Goal: Entertainment & Leisure: Browse casually

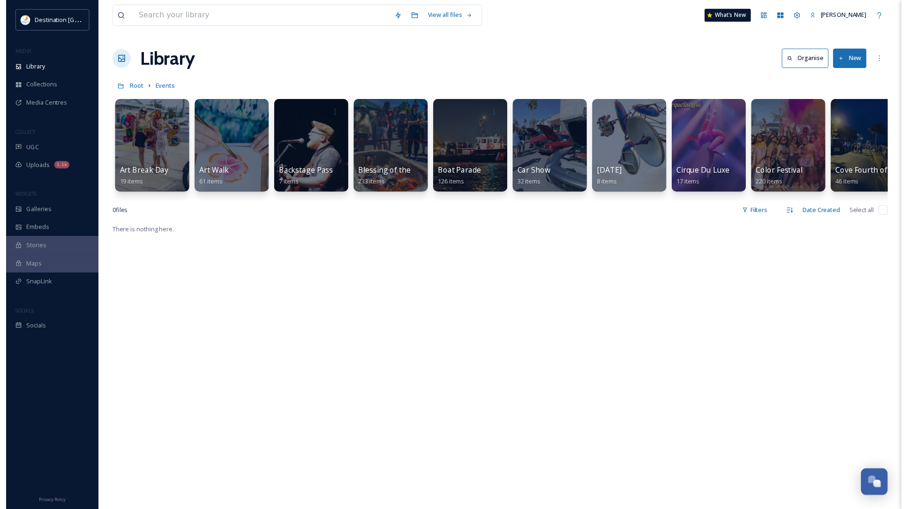
scroll to position [828, 0]
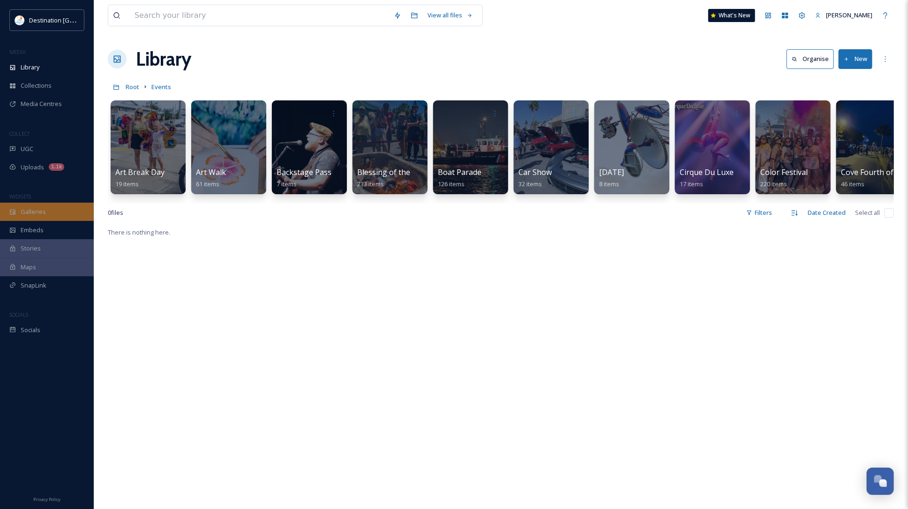
click at [45, 209] on span "Galleries" at bounding box center [33, 211] width 25 height 9
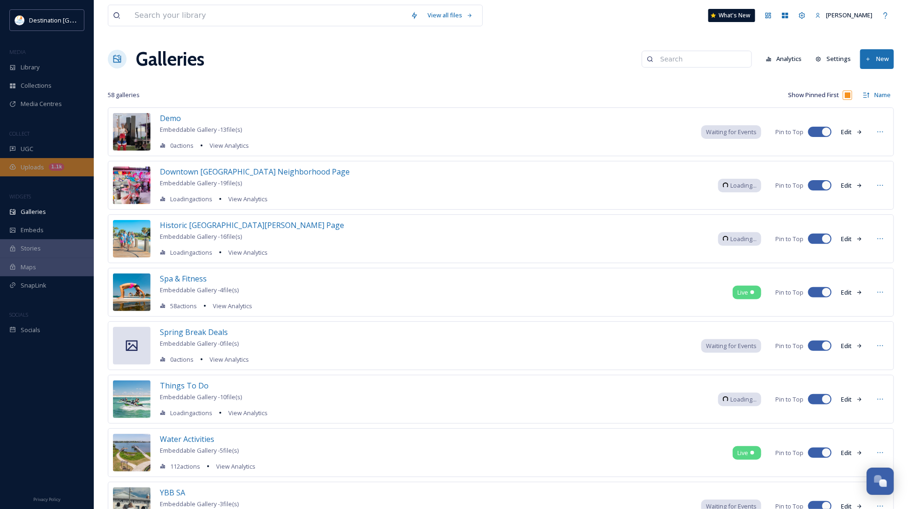
click at [48, 175] on div "Uploads 1.1k" at bounding box center [47, 167] width 94 height 18
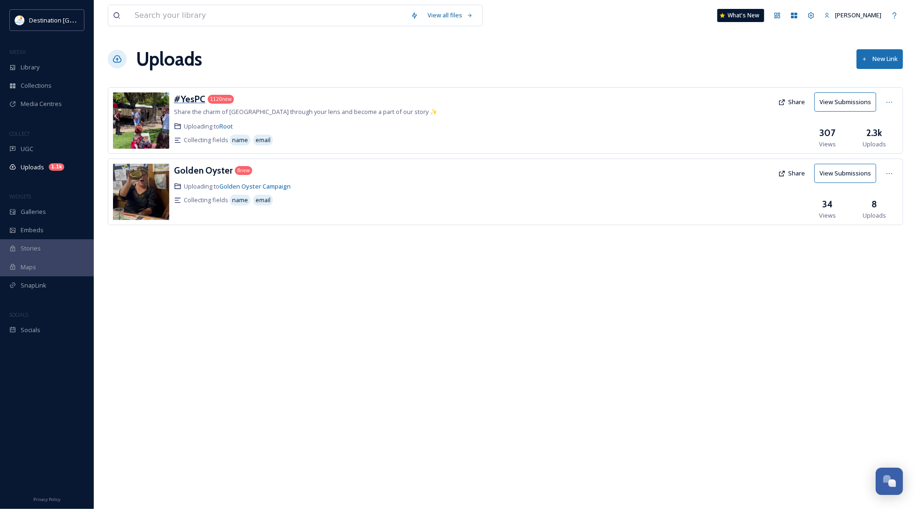
click at [188, 101] on h3 "#YesPC" at bounding box center [189, 98] width 31 height 11
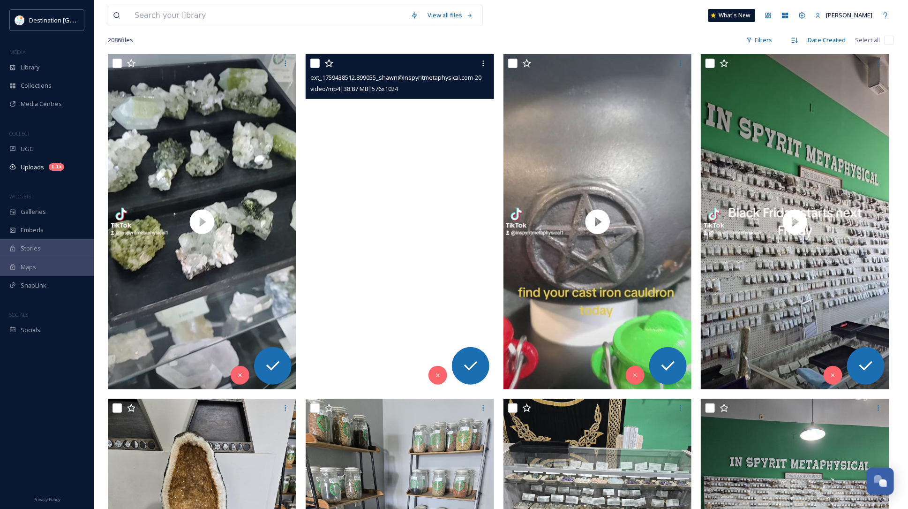
scroll to position [117, 0]
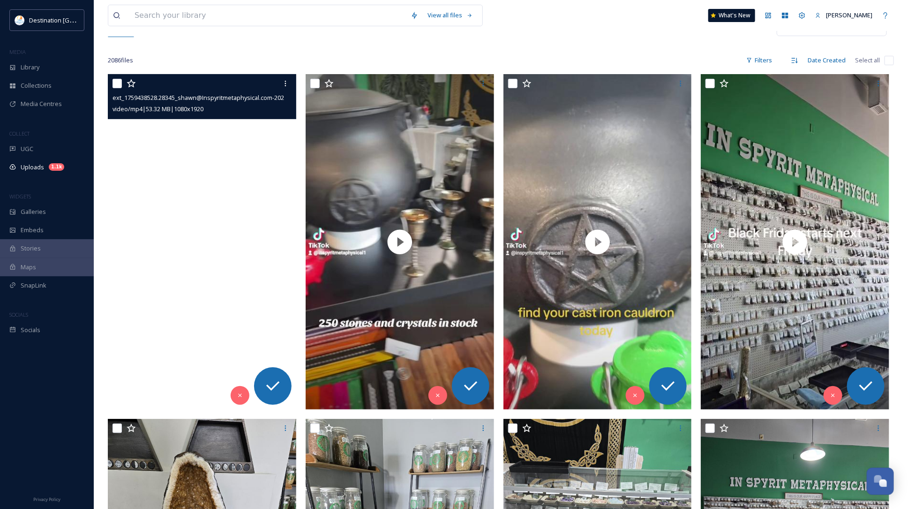
click at [198, 252] on video "ext_1759438528.28345_shawn@Inspyritmetaphysical.com-2024-10-17-141417965.mp4" at bounding box center [202, 241] width 188 height 335
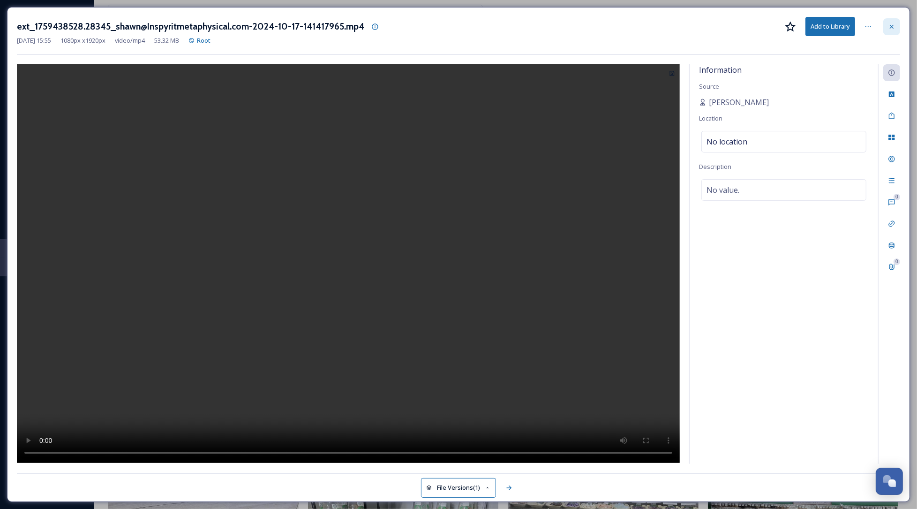
click at [889, 30] on icon at bounding box center [892, 27] width 8 height 8
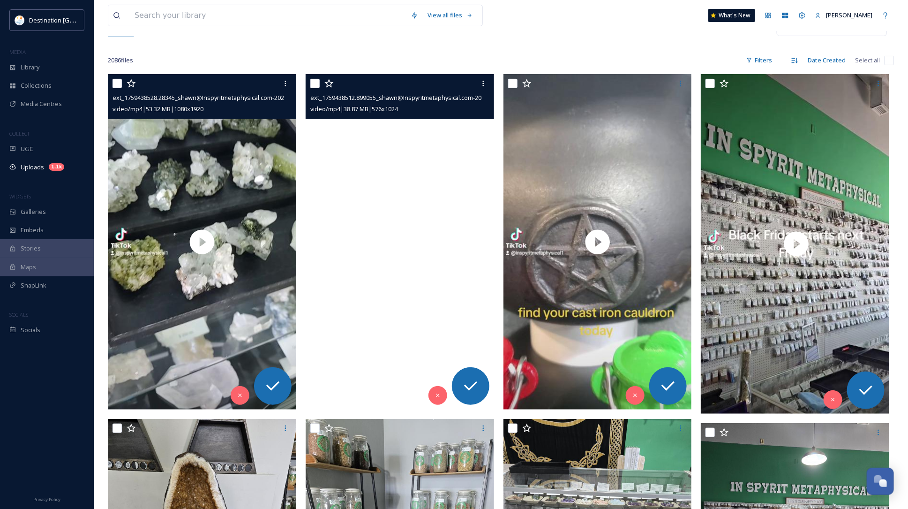
click at [369, 320] on video "ext_1759438512.899055_shawn@Inspyritmetaphysical.com-2024-10-23-133927312.mp4" at bounding box center [400, 241] width 188 height 335
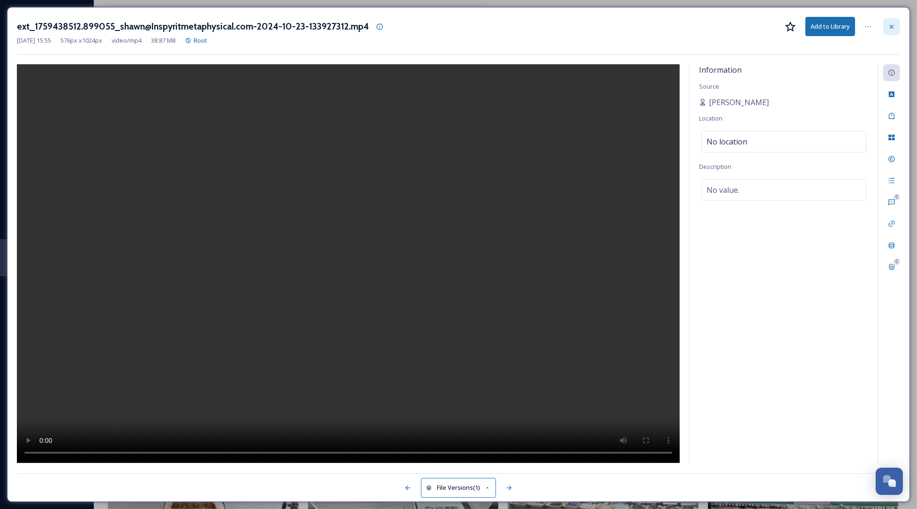
click at [893, 24] on icon at bounding box center [892, 27] width 8 height 8
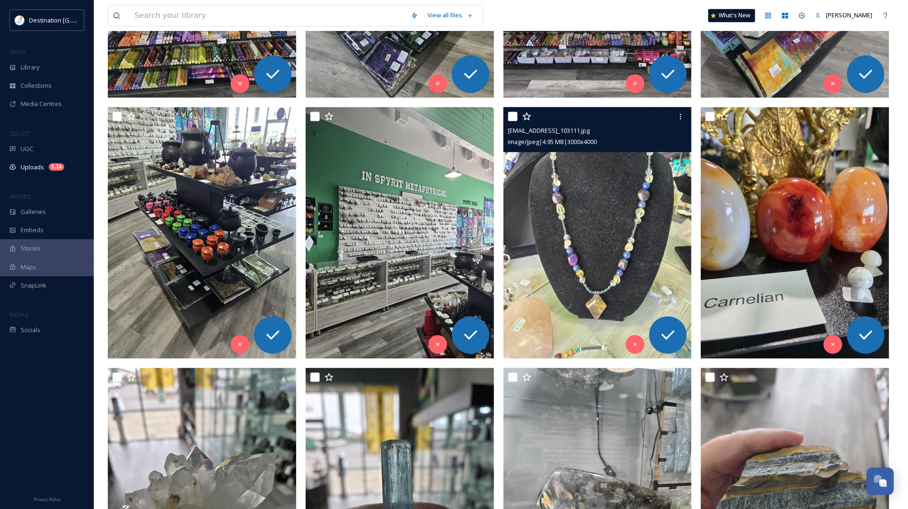
scroll to position [1289, 0]
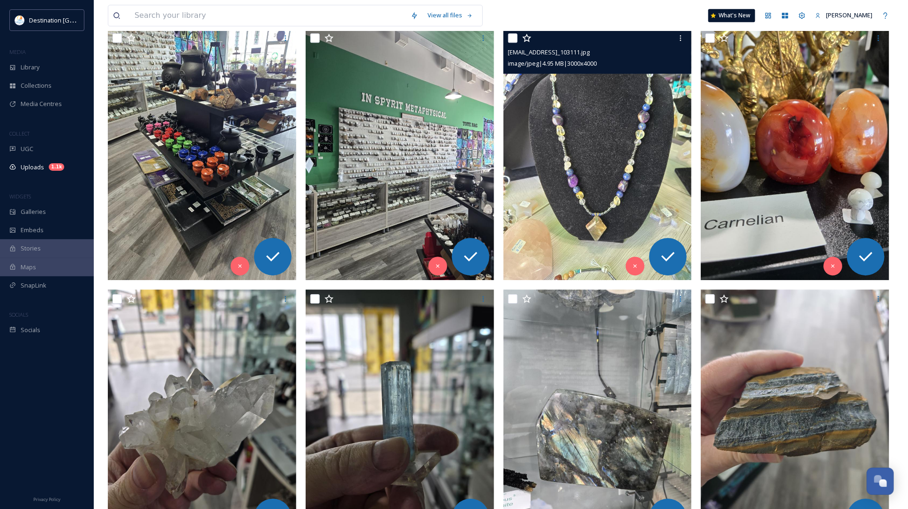
click at [616, 210] on img at bounding box center [598, 154] width 188 height 251
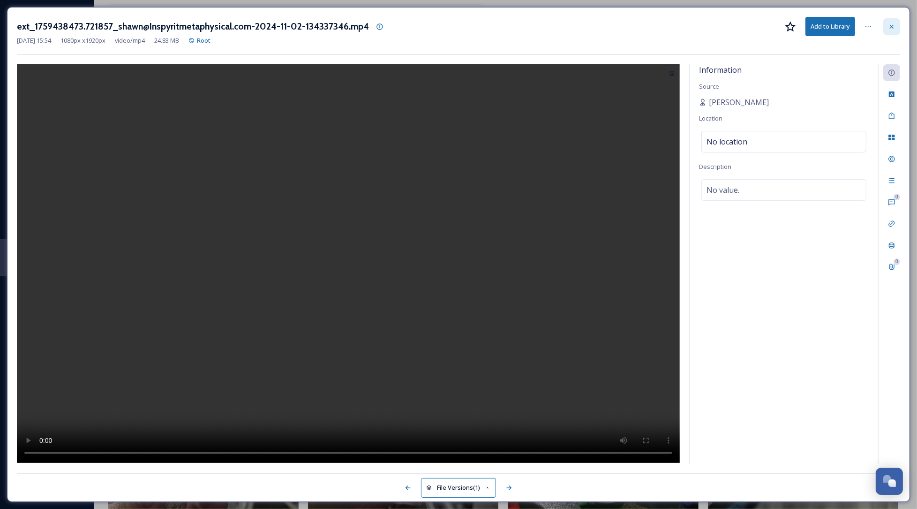
click at [892, 29] on icon at bounding box center [892, 27] width 8 height 8
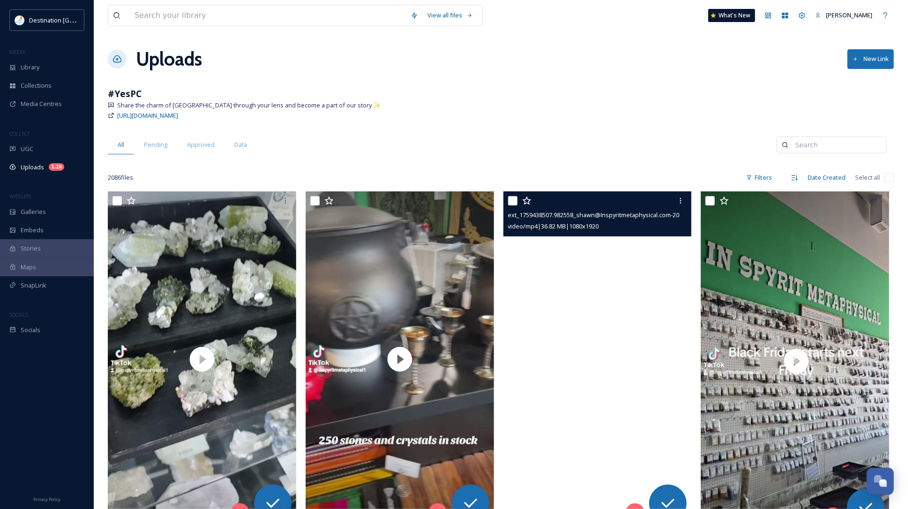
click at [627, 356] on video "ext_1759438507.982558_shawn@Inspyritmetaphysical.com-2024-10-21-154317392.mp4" at bounding box center [598, 358] width 188 height 335
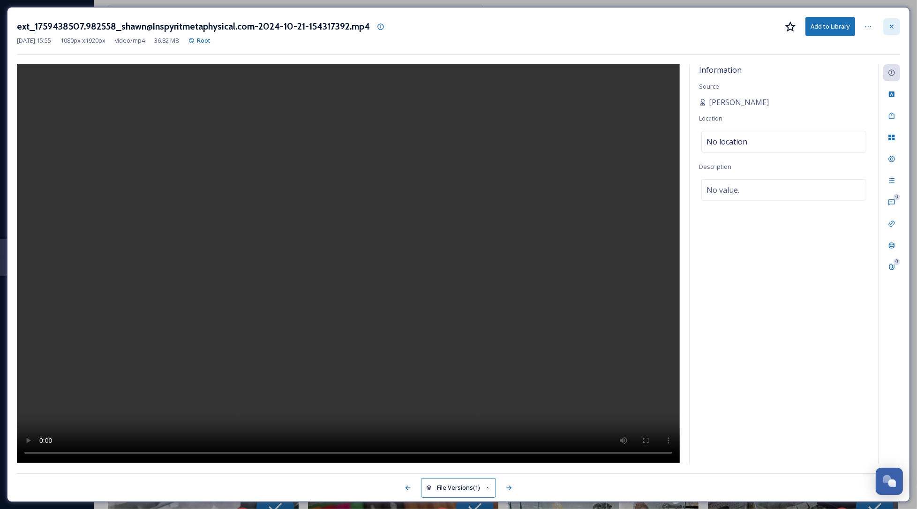
click at [896, 23] on div at bounding box center [891, 26] width 17 height 17
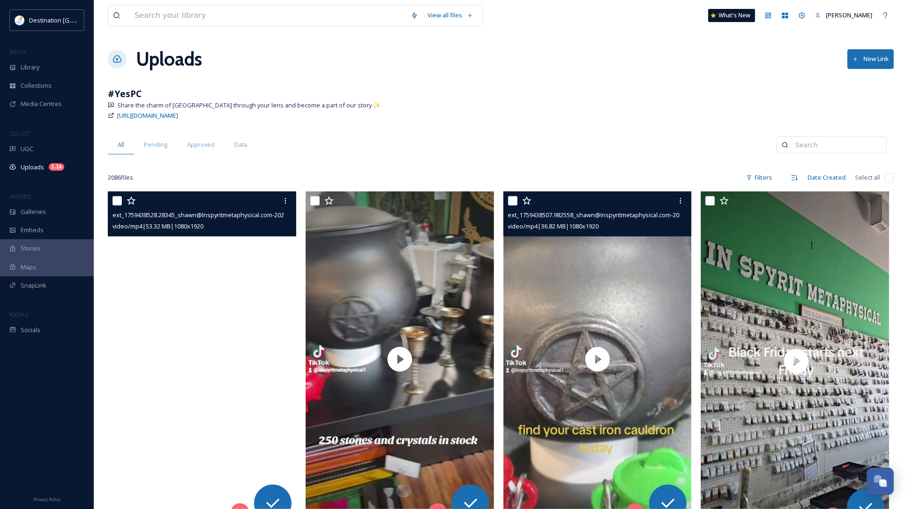
click at [167, 335] on video "ext_1759438528.28345_shawn@Inspyritmetaphysical.com-2024-10-17-141417965.mp4" at bounding box center [202, 358] width 188 height 335
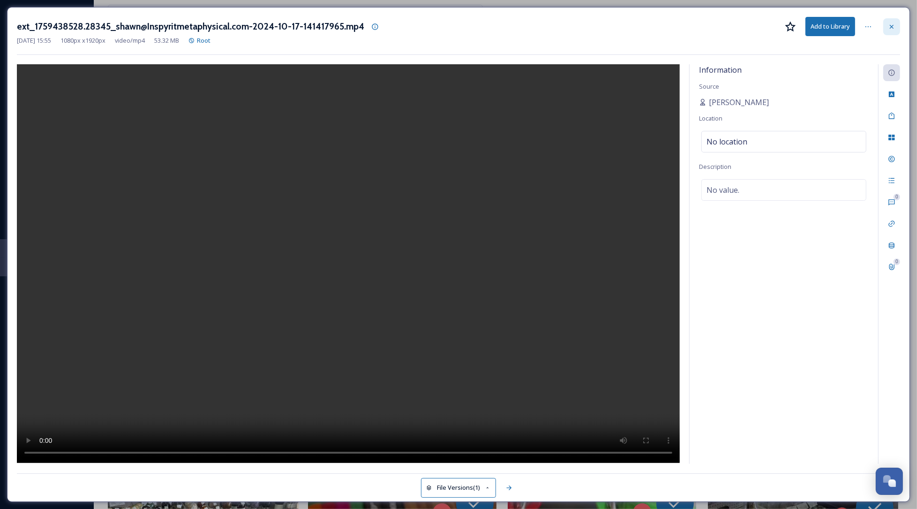
click at [896, 21] on div at bounding box center [891, 26] width 17 height 17
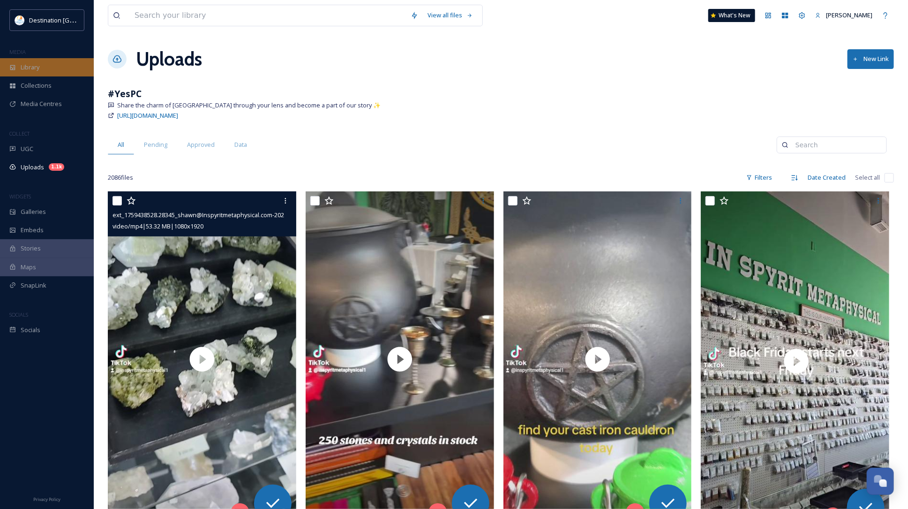
click at [38, 69] on span "Library" at bounding box center [30, 67] width 19 height 9
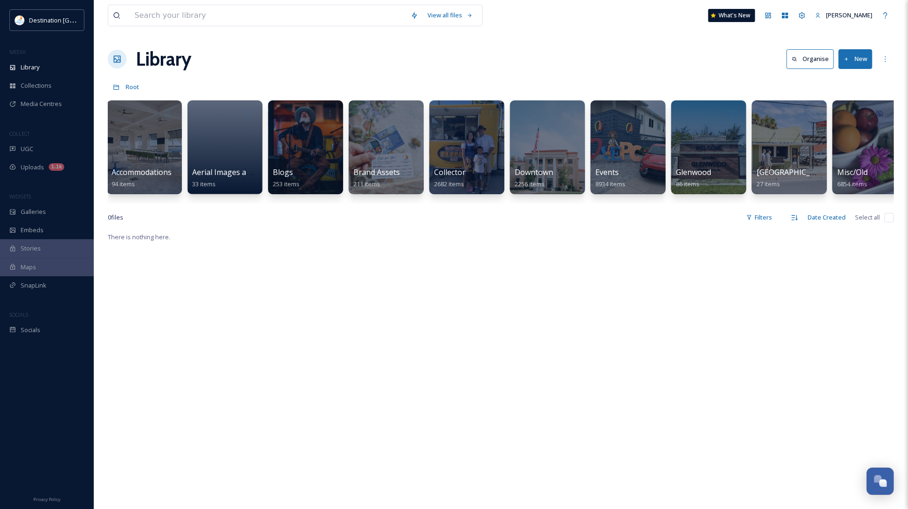
scroll to position [0, 90]
